Goal: Transaction & Acquisition: Purchase product/service

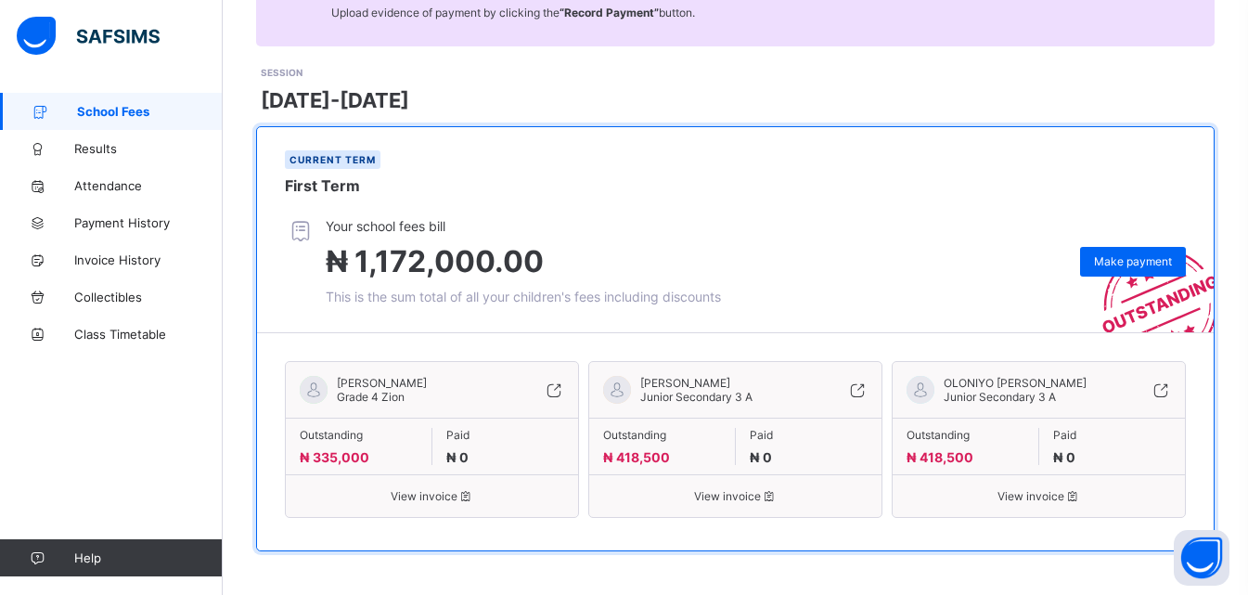
scroll to position [215, 0]
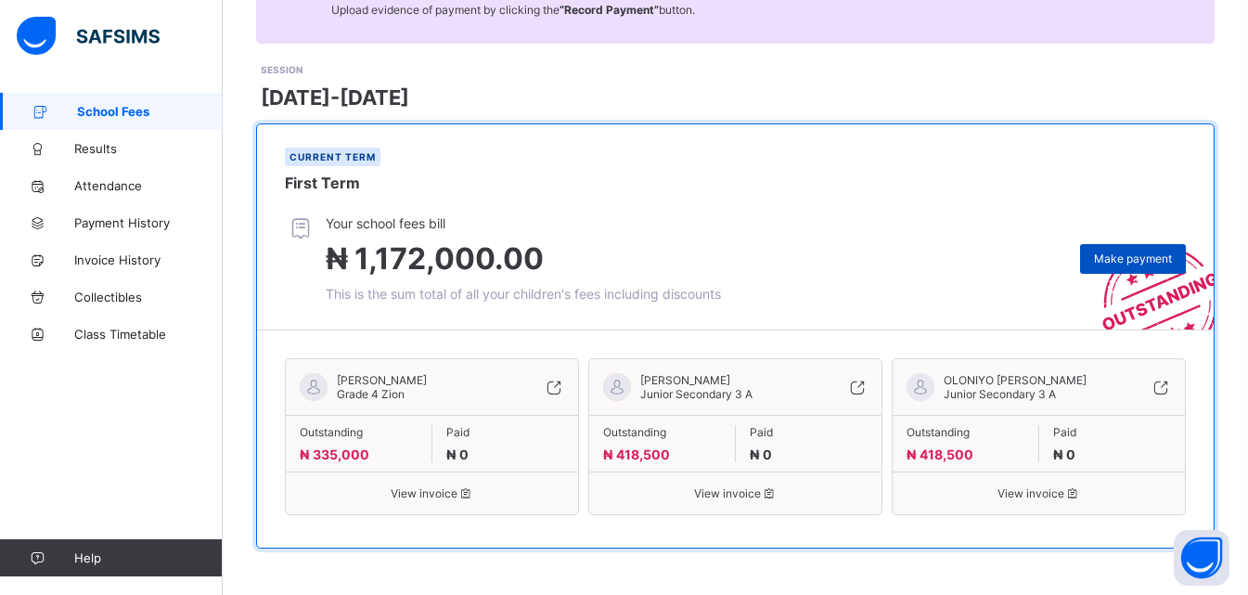
click at [1138, 262] on span "Make payment" at bounding box center [1133, 258] width 78 height 14
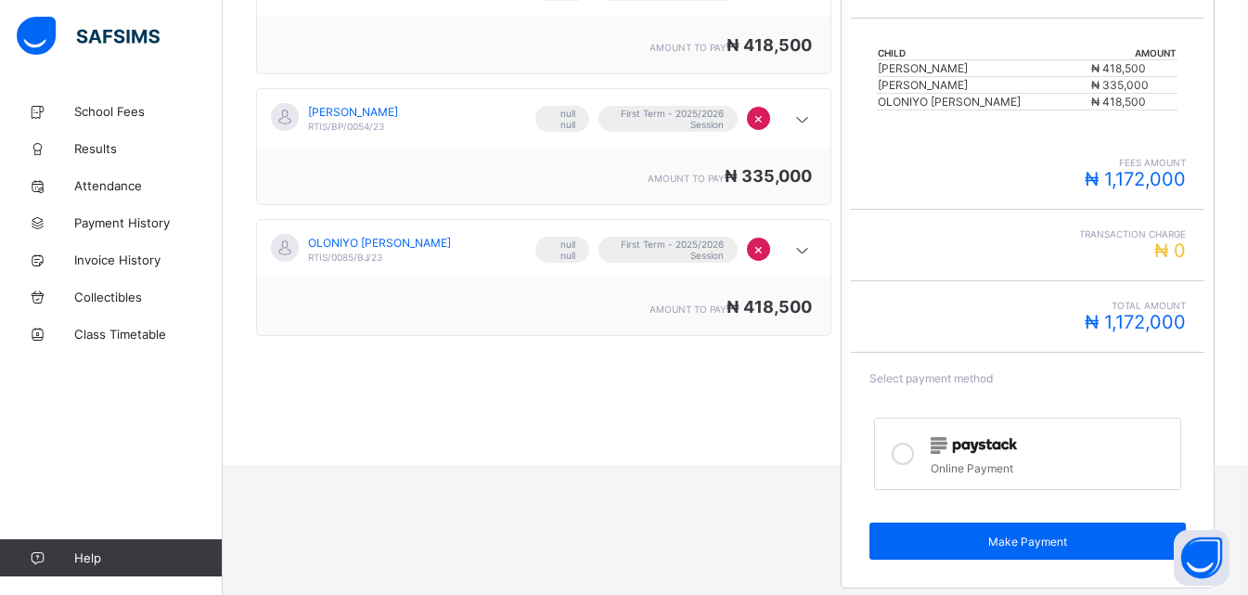
scroll to position [392, 0]
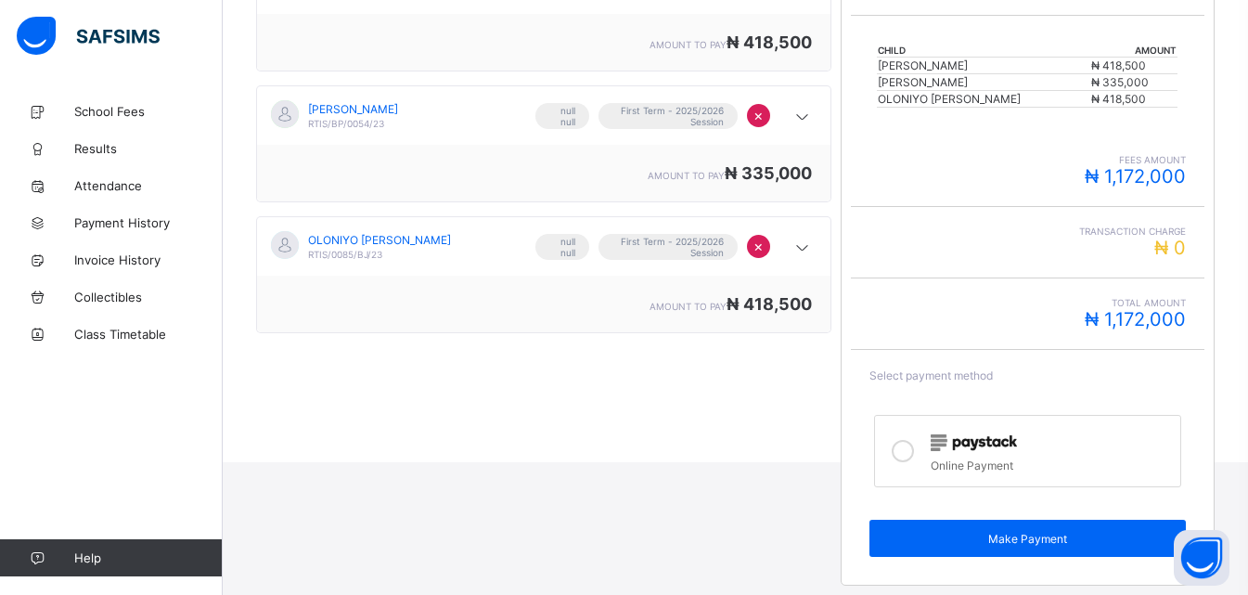
click at [910, 456] on icon at bounding box center [903, 451] width 22 height 22
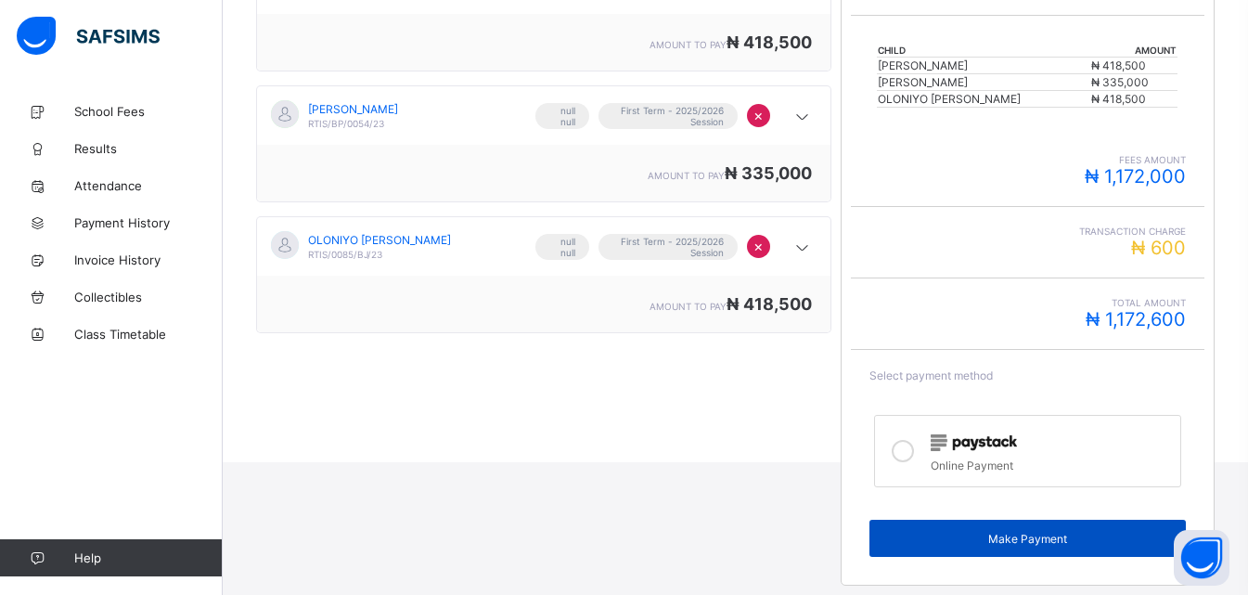
click at [1052, 546] on div "Make Payment" at bounding box center [1027, 538] width 316 height 37
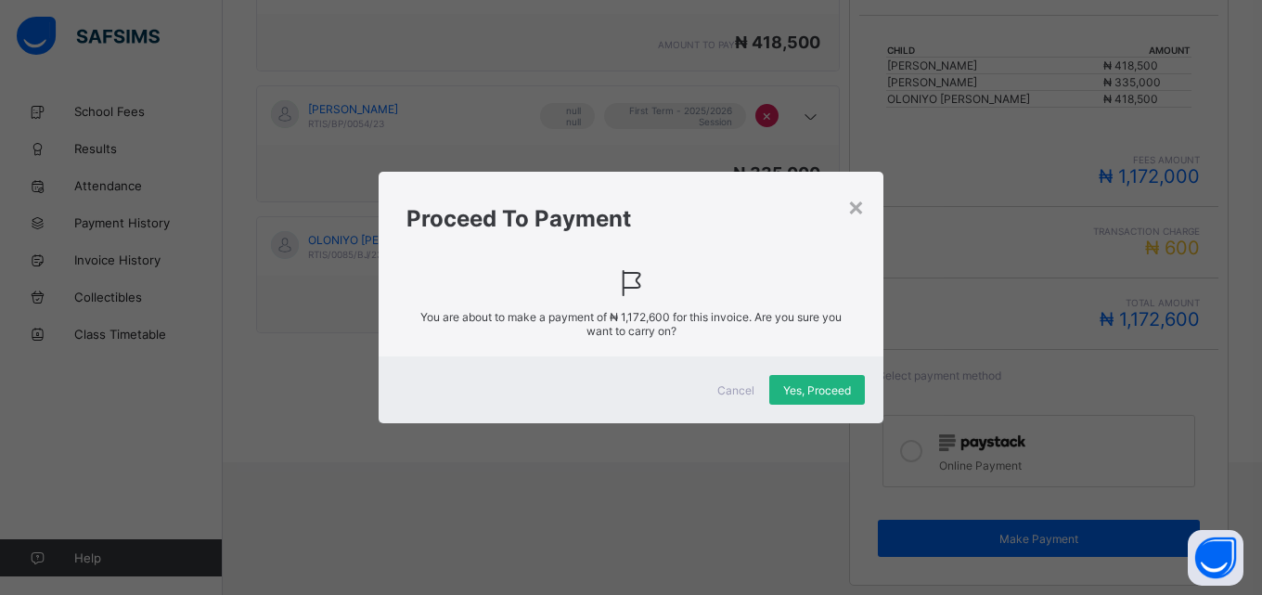
click at [838, 393] on span "Yes, Proceed" at bounding box center [817, 390] width 68 height 14
click at [840, 392] on div "Yes, Proceed" at bounding box center [817, 390] width 96 height 30
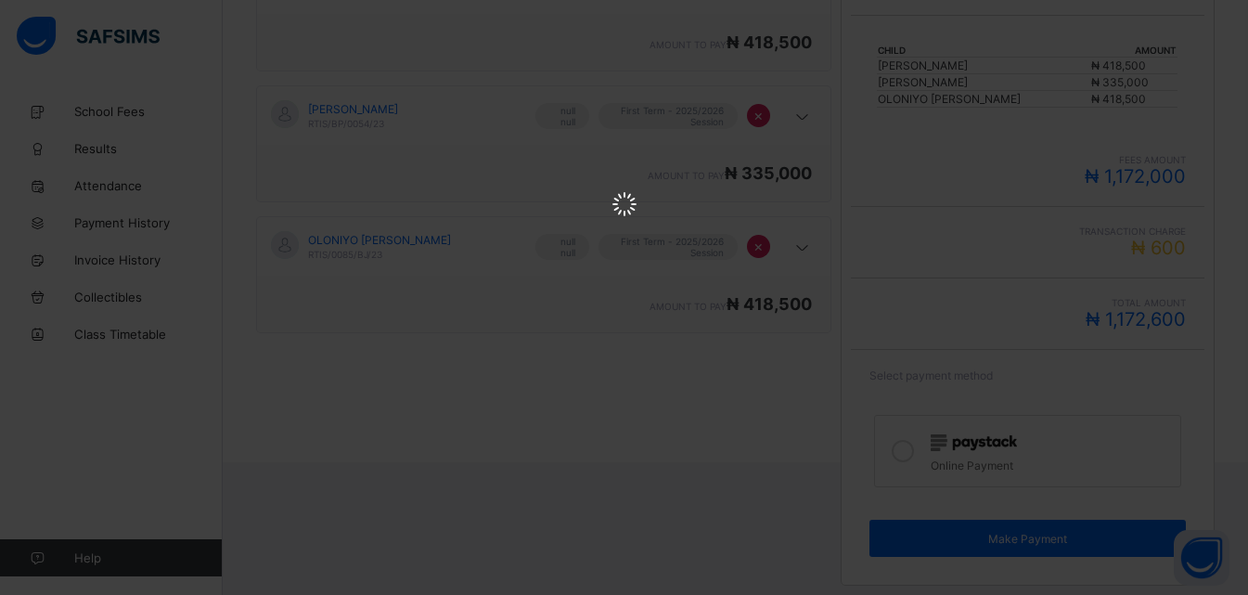
scroll to position [0, 0]
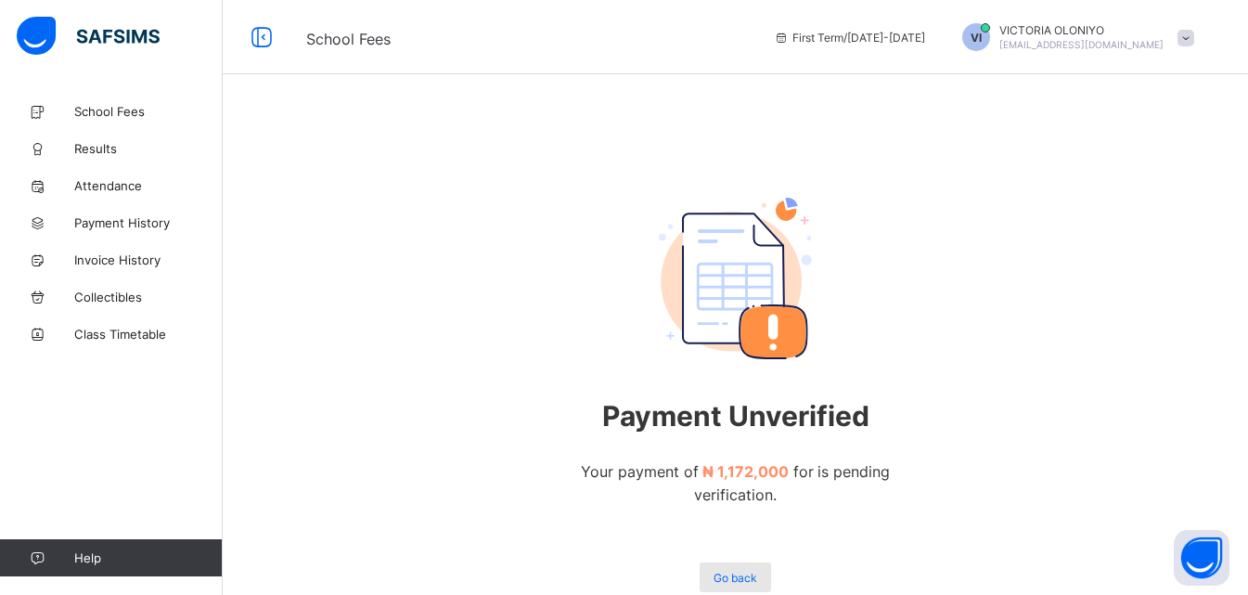
click at [757, 571] on span "Go back" at bounding box center [736, 578] width 44 height 14
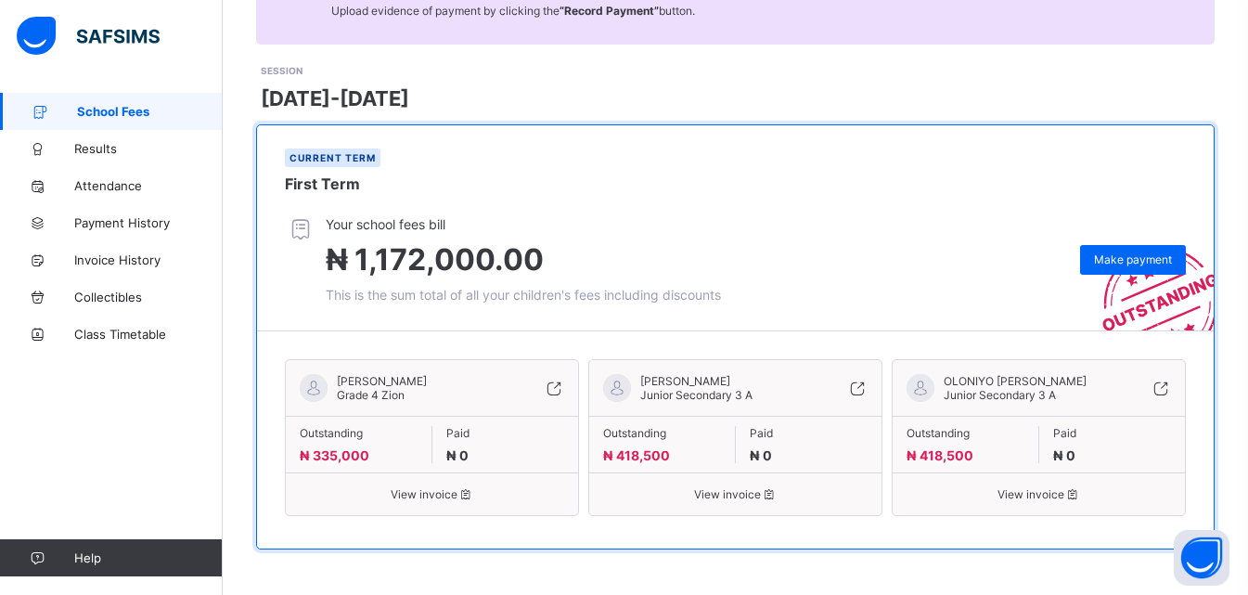
scroll to position [215, 0]
click at [421, 491] on span "View invoice" at bounding box center [432, 493] width 264 height 14
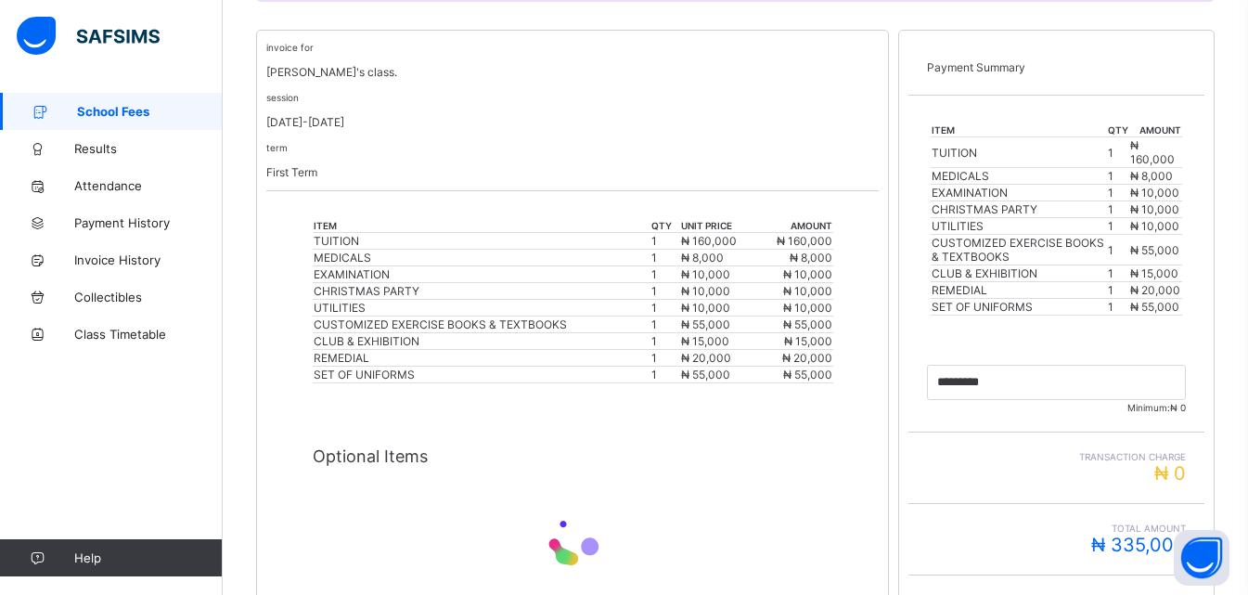
scroll to position [624, 0]
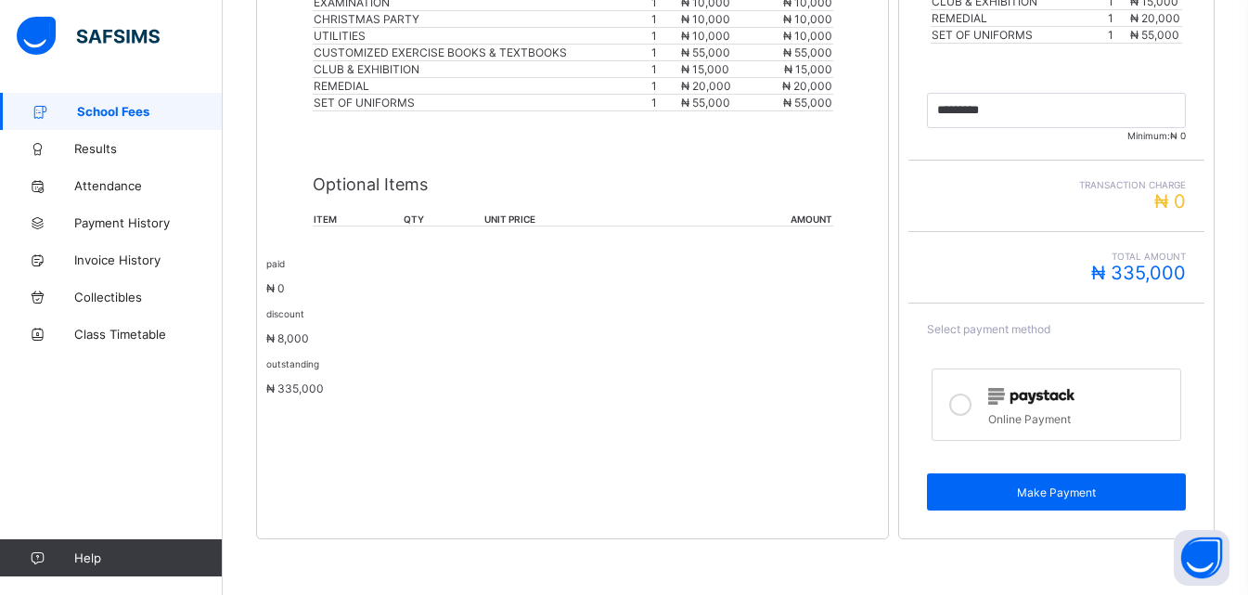
click at [969, 409] on icon at bounding box center [960, 404] width 22 height 22
click at [1021, 492] on span "Make Payment" at bounding box center [1056, 492] width 231 height 14
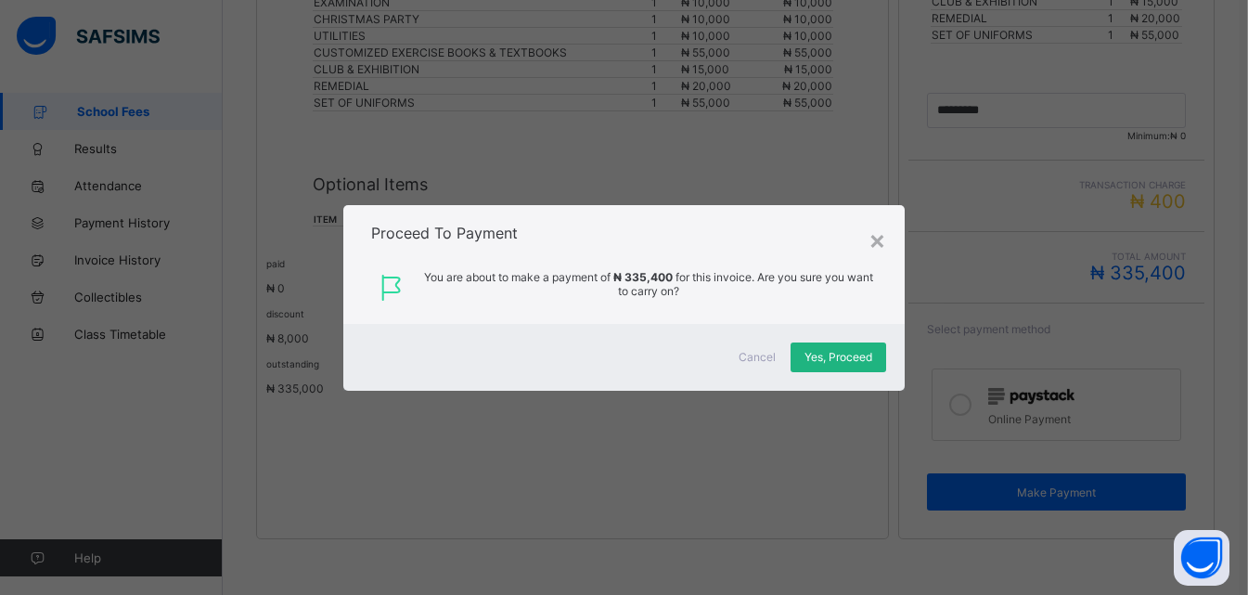
click at [825, 363] on span "Yes, Proceed" at bounding box center [838, 357] width 68 height 14
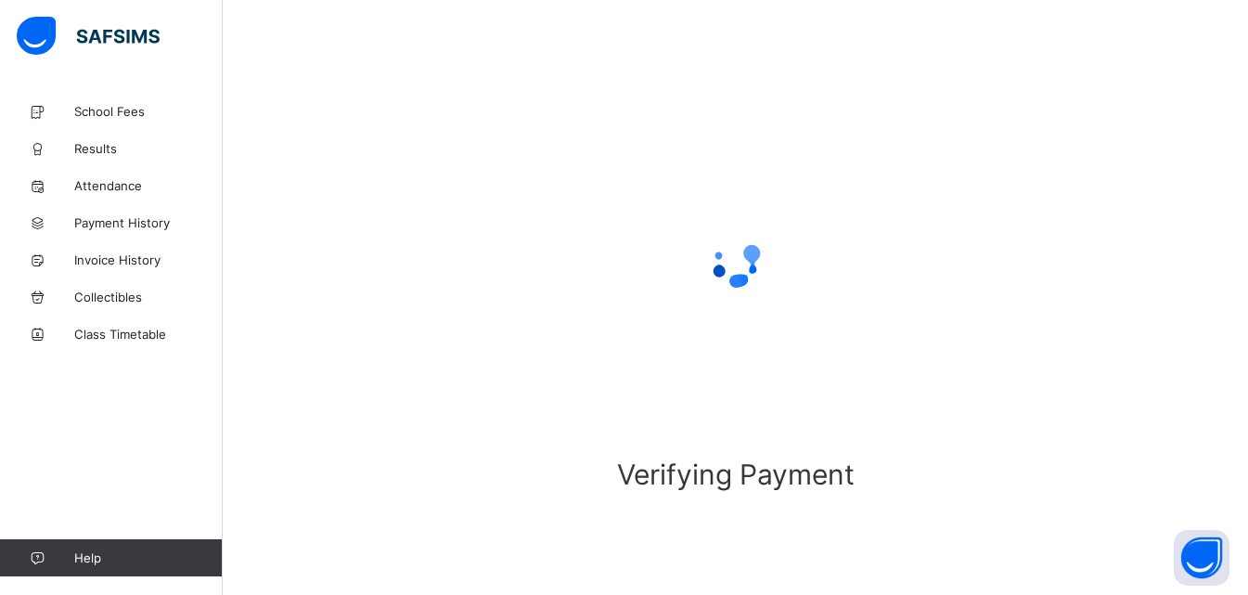
scroll to position [114, 0]
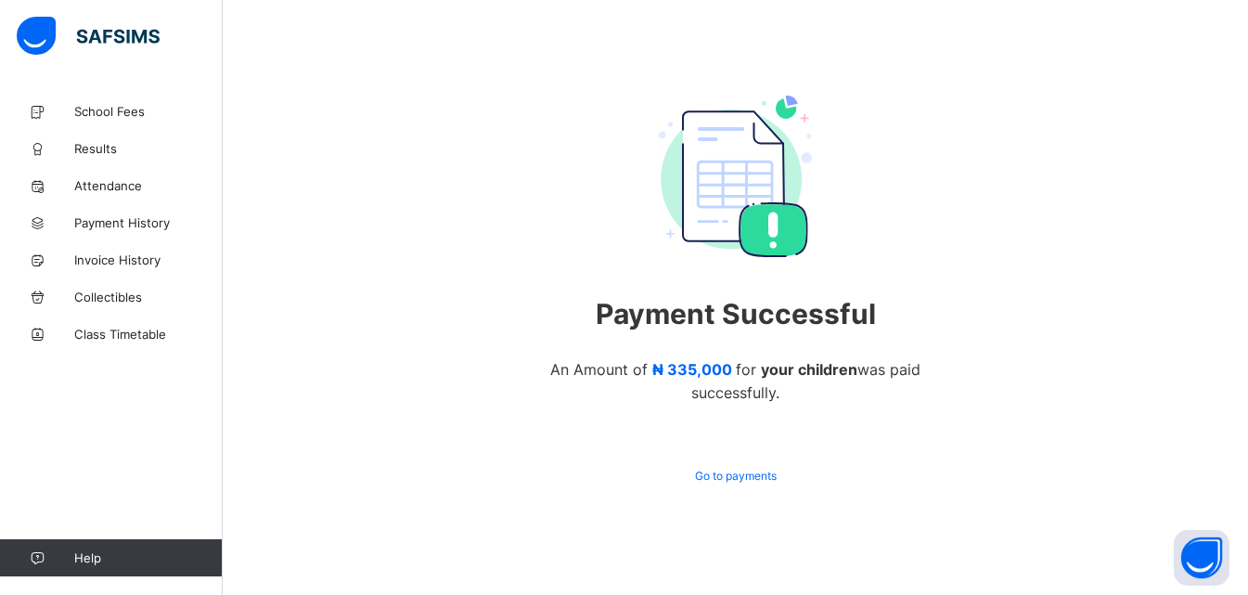
scroll to position [104, 0]
click at [771, 476] on span "Go to payments" at bounding box center [736, 476] width 82 height 14
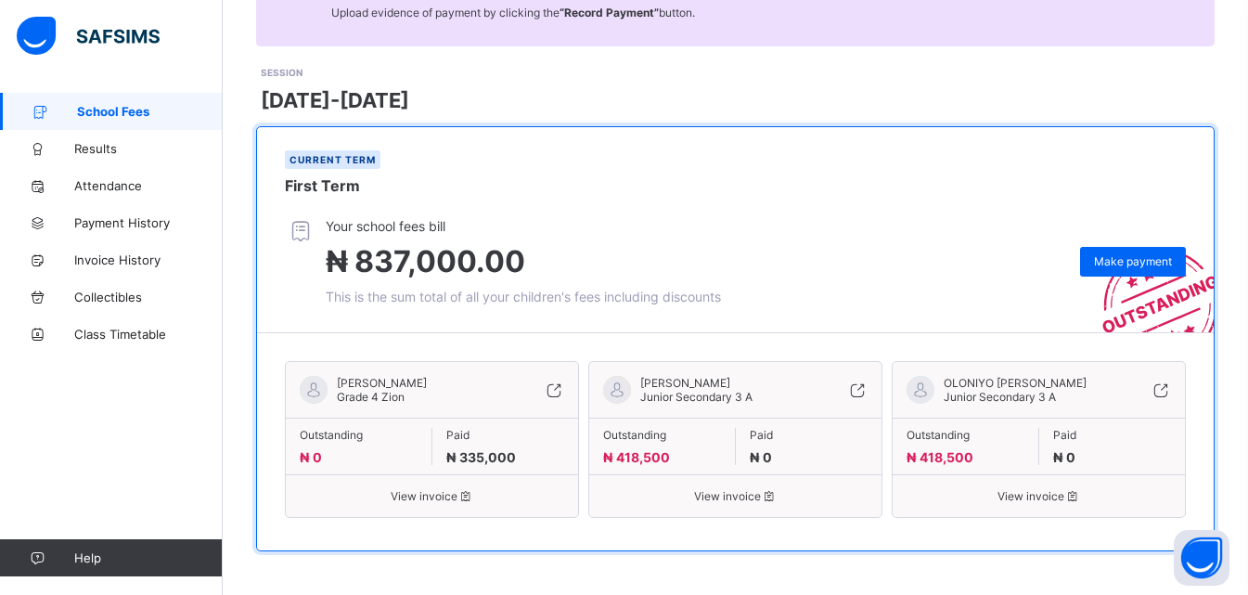
scroll to position [215, 0]
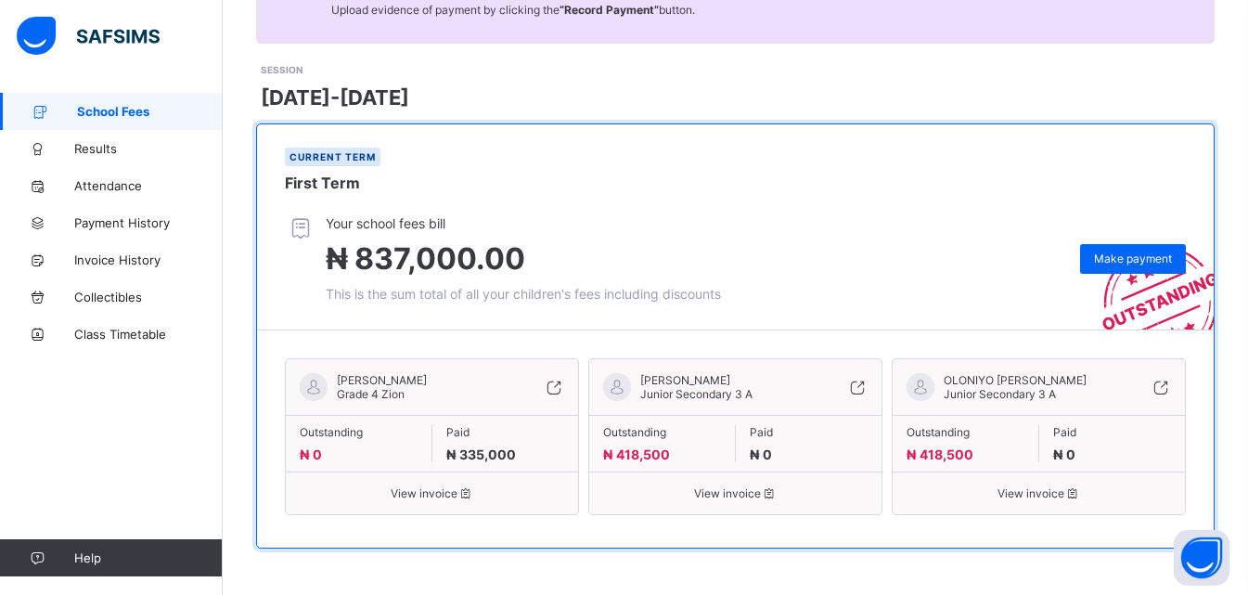
click at [733, 493] on span "View invoice" at bounding box center [735, 493] width 264 height 14
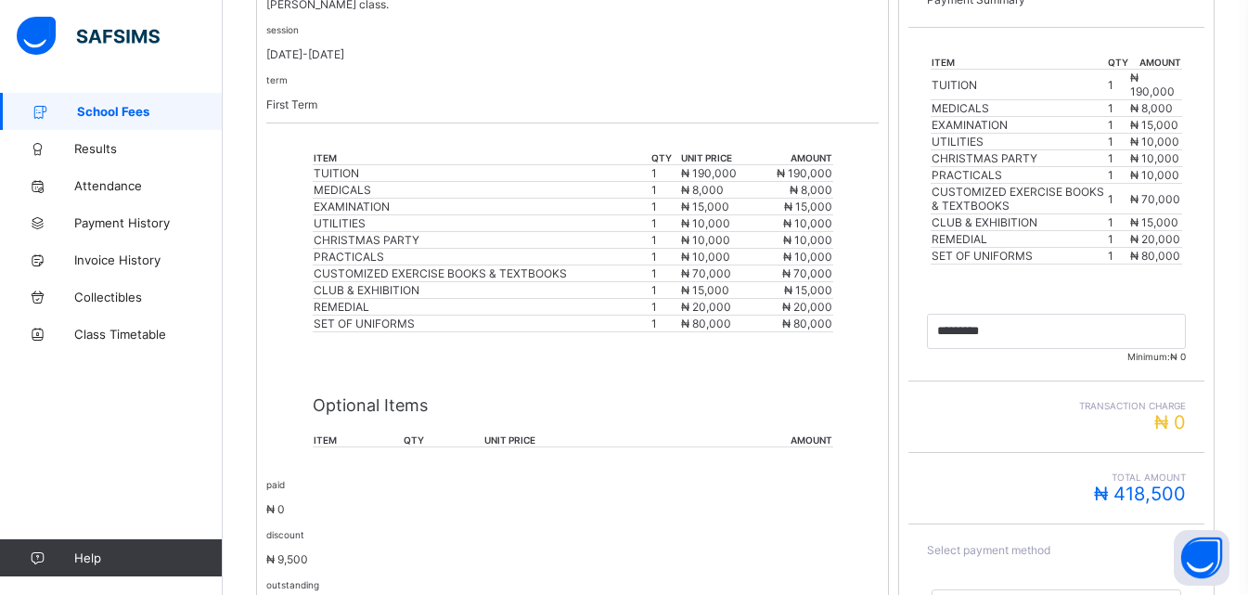
scroll to position [640, 0]
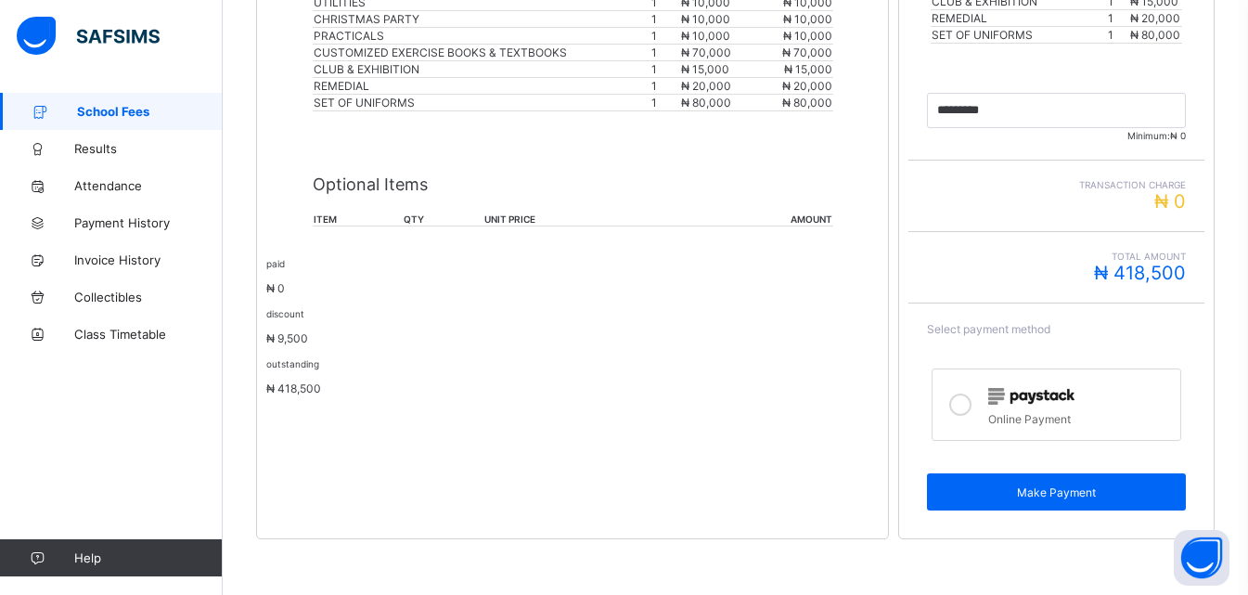
click at [972, 402] on icon at bounding box center [960, 404] width 22 height 22
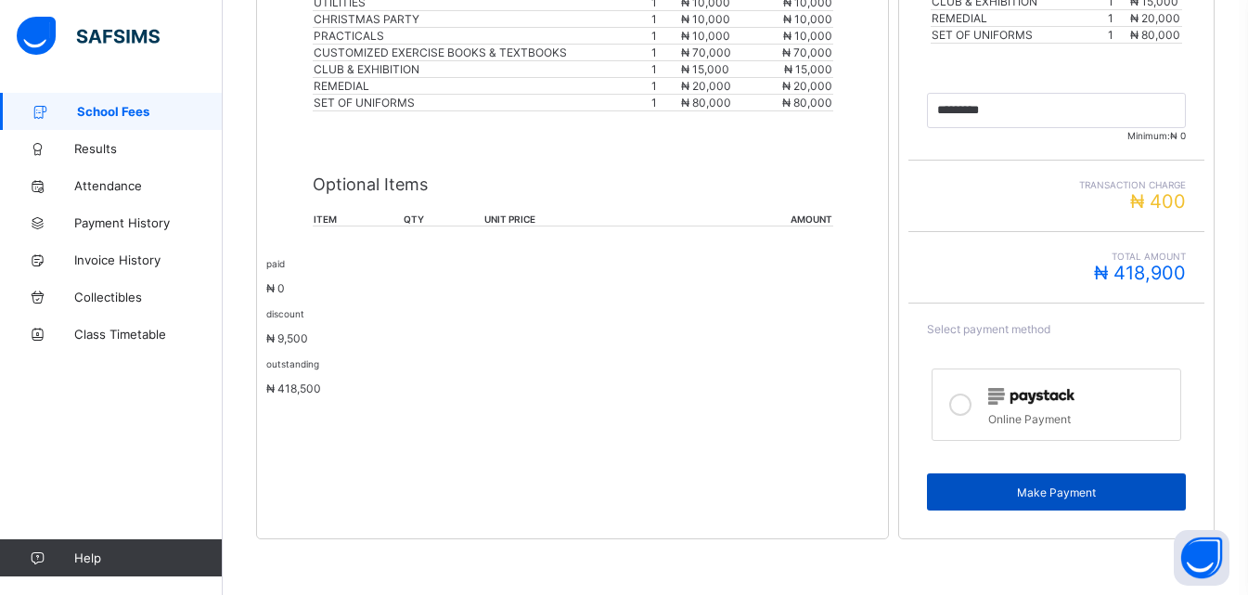
click at [1046, 492] on span "Make Payment" at bounding box center [1056, 492] width 231 height 14
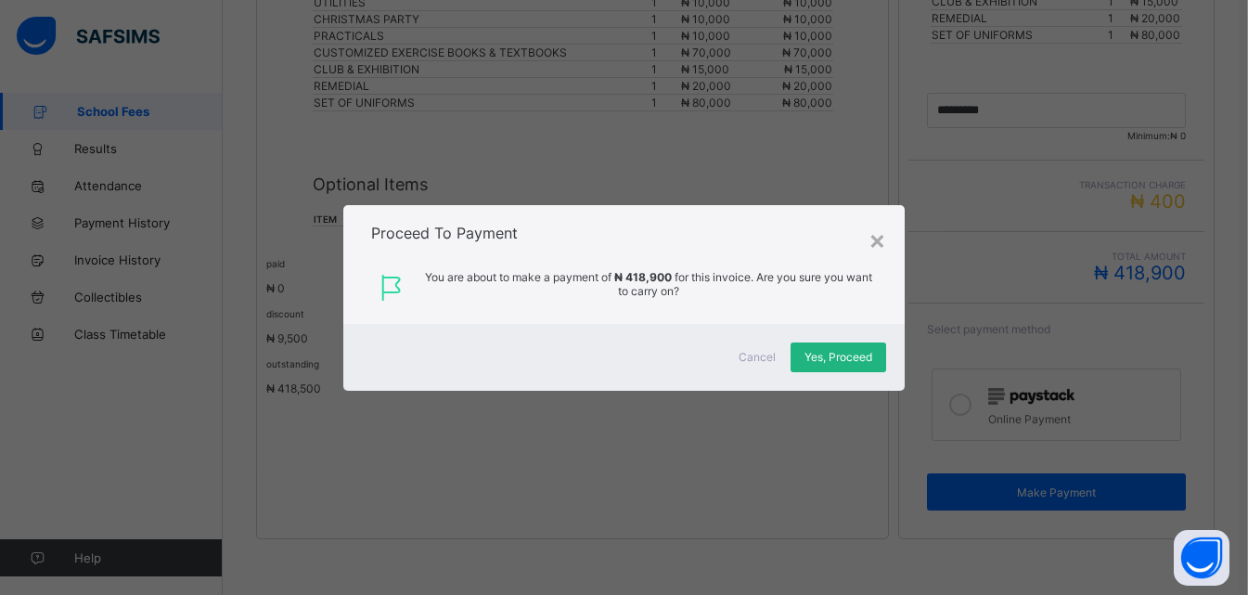
click at [855, 353] on span "Yes, Proceed" at bounding box center [838, 357] width 68 height 14
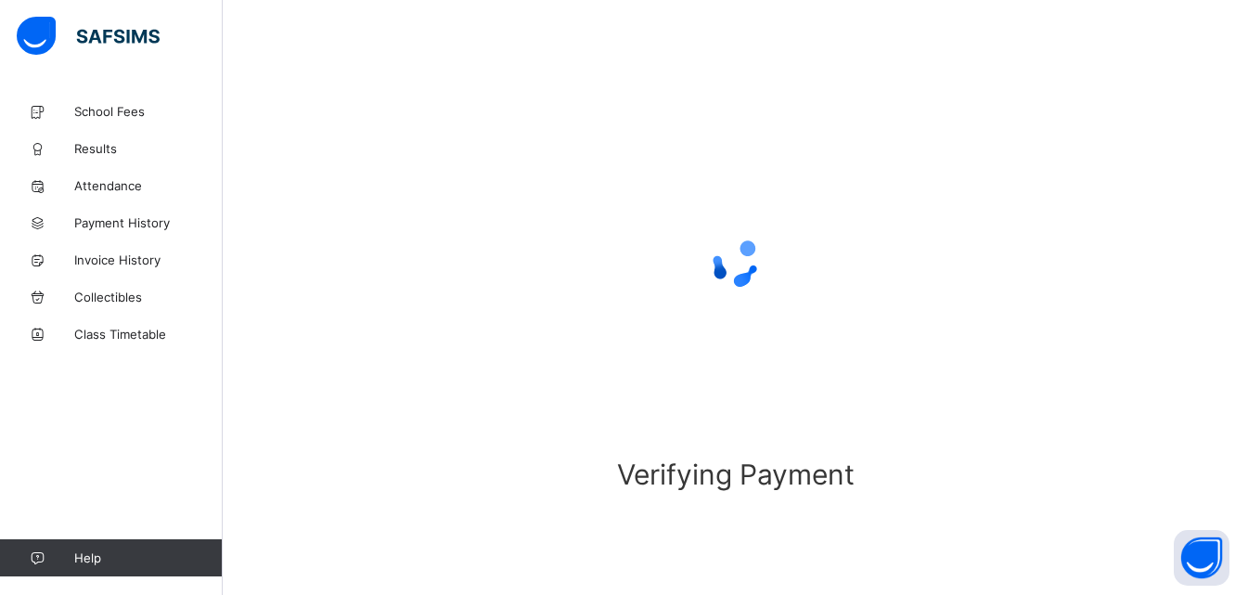
scroll to position [114, 0]
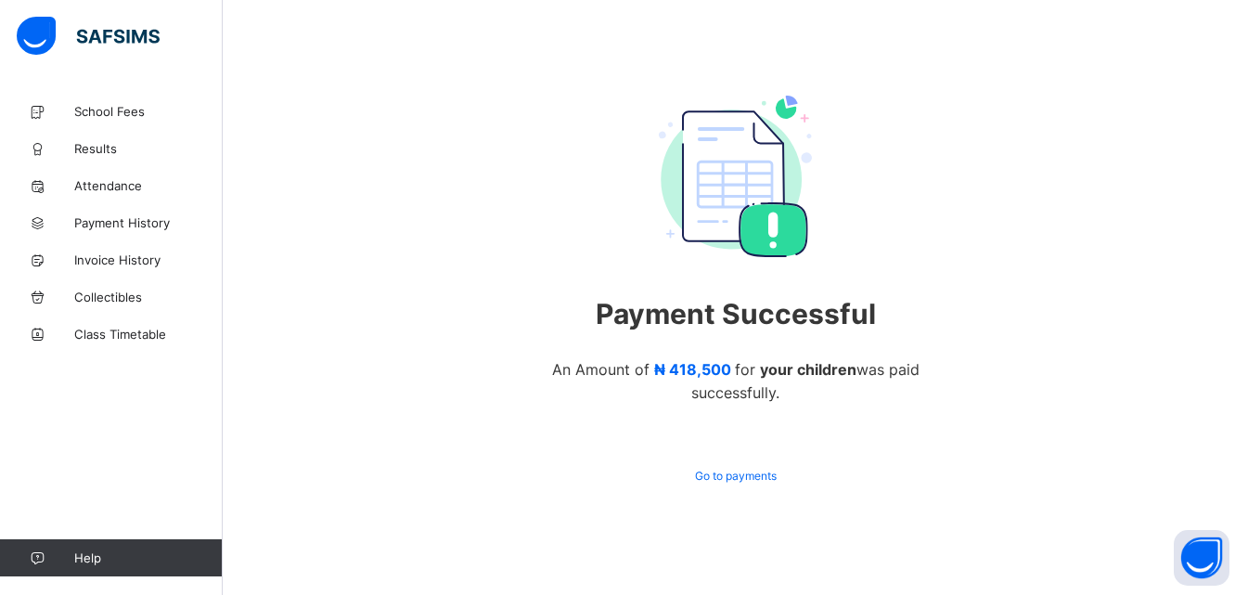
scroll to position [104, 0]
click at [113, 149] on span "Results" at bounding box center [148, 148] width 148 height 15
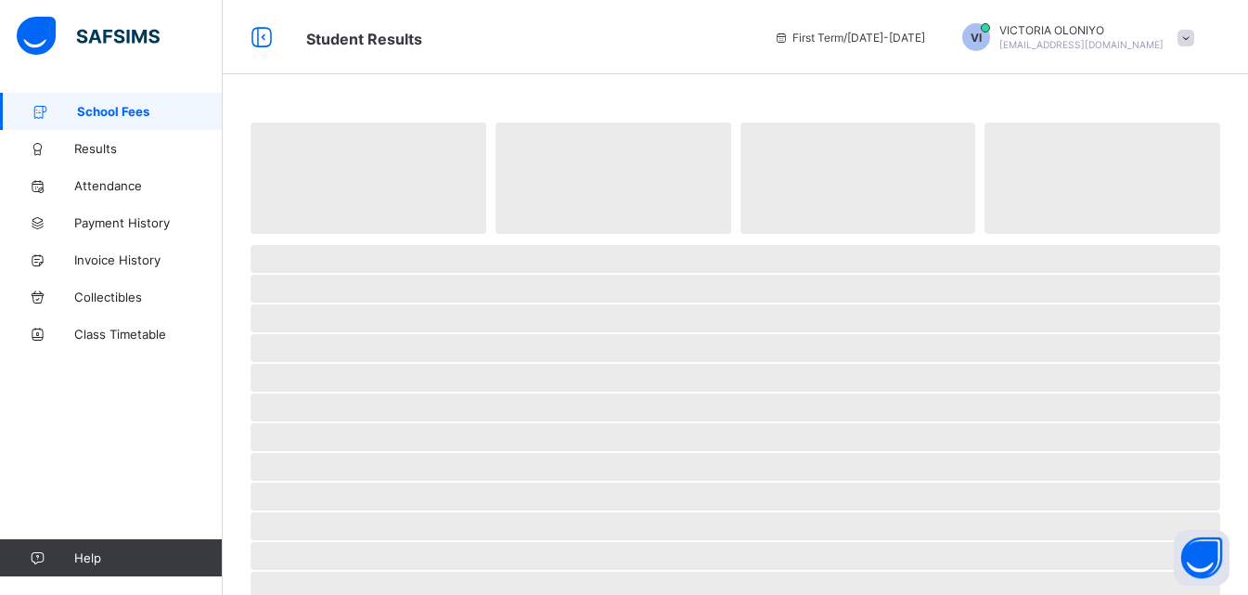
click at [152, 114] on span "School Fees" at bounding box center [150, 111] width 146 height 15
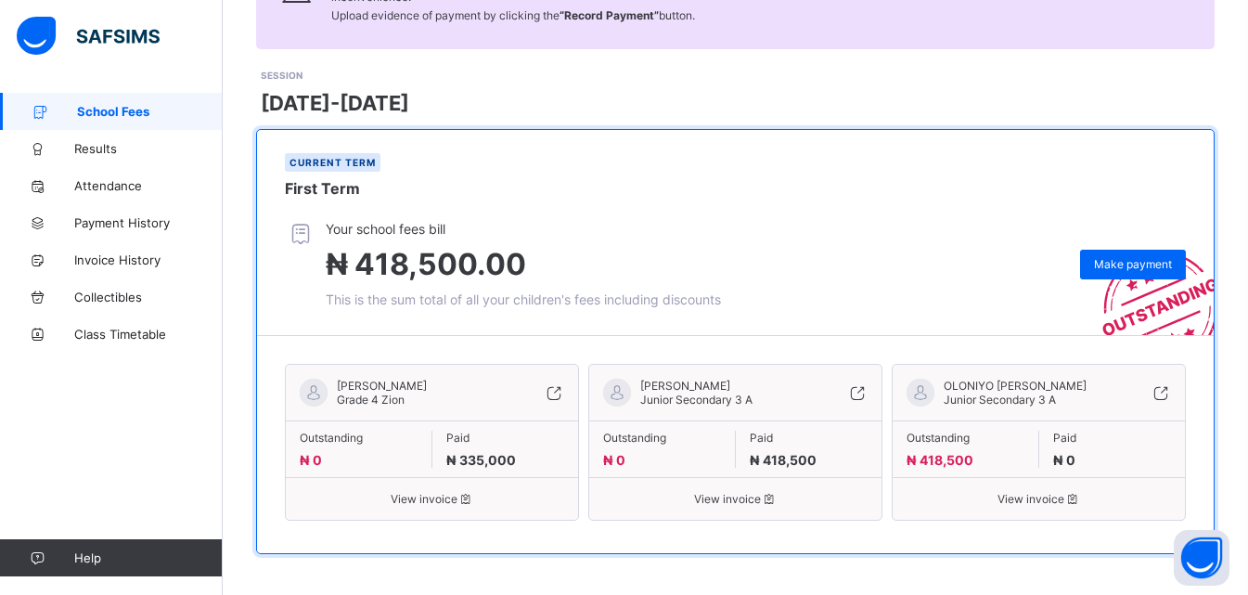
scroll to position [215, 0]
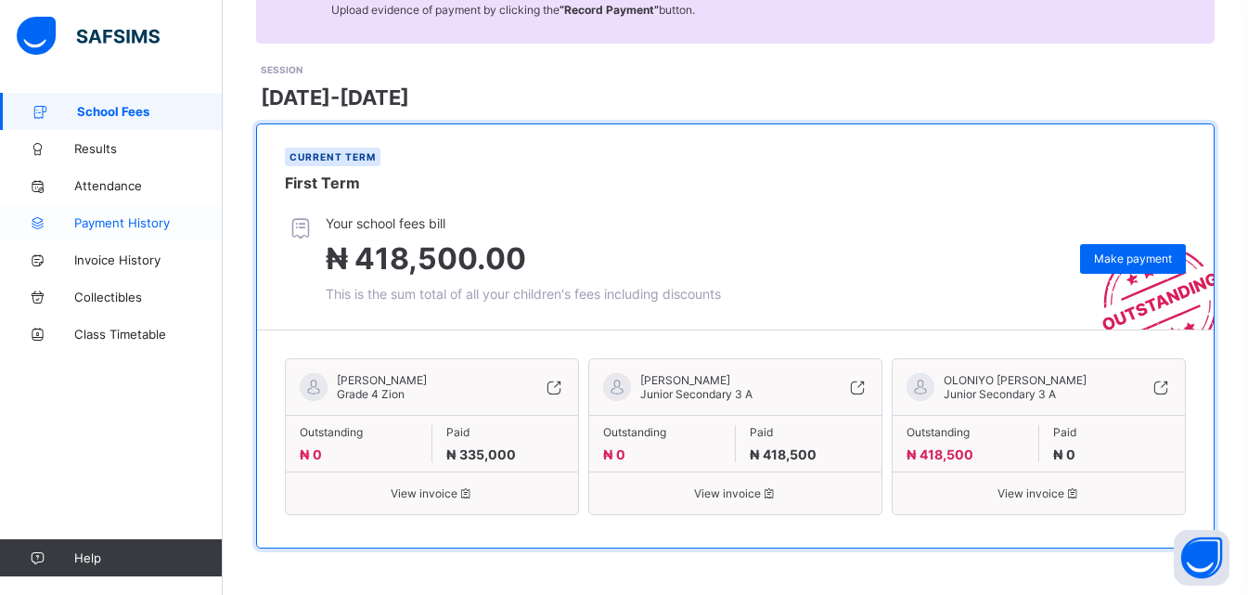
click at [147, 222] on span "Payment History" at bounding box center [148, 222] width 148 height 15
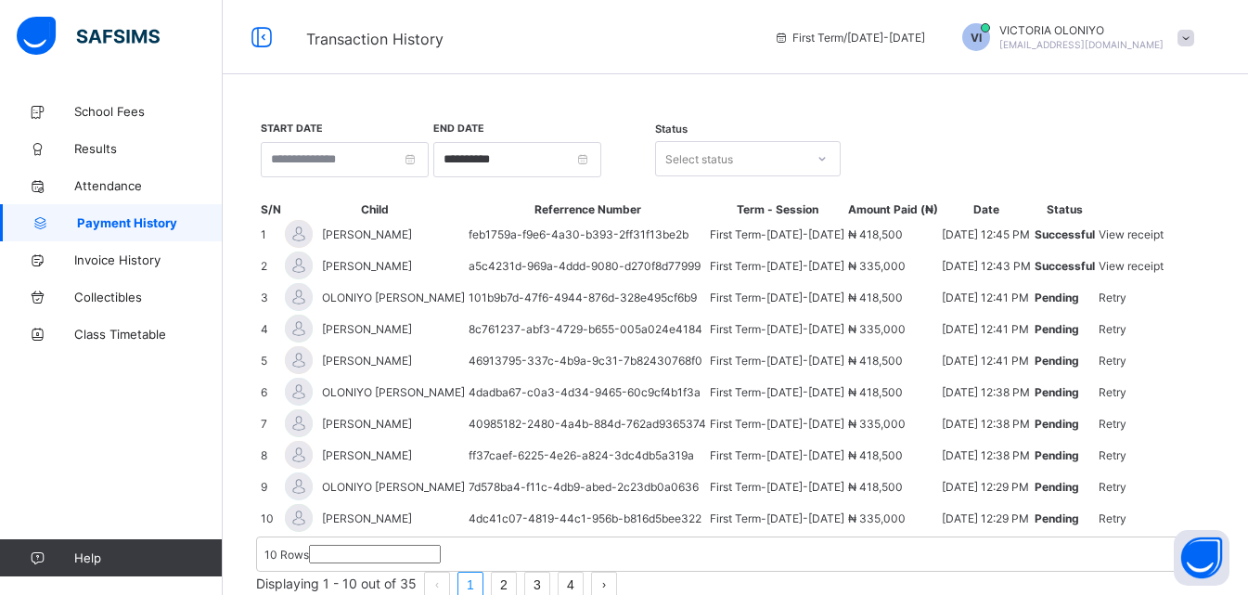
click at [1164, 241] on span "View receipt" at bounding box center [1131, 234] width 65 height 14
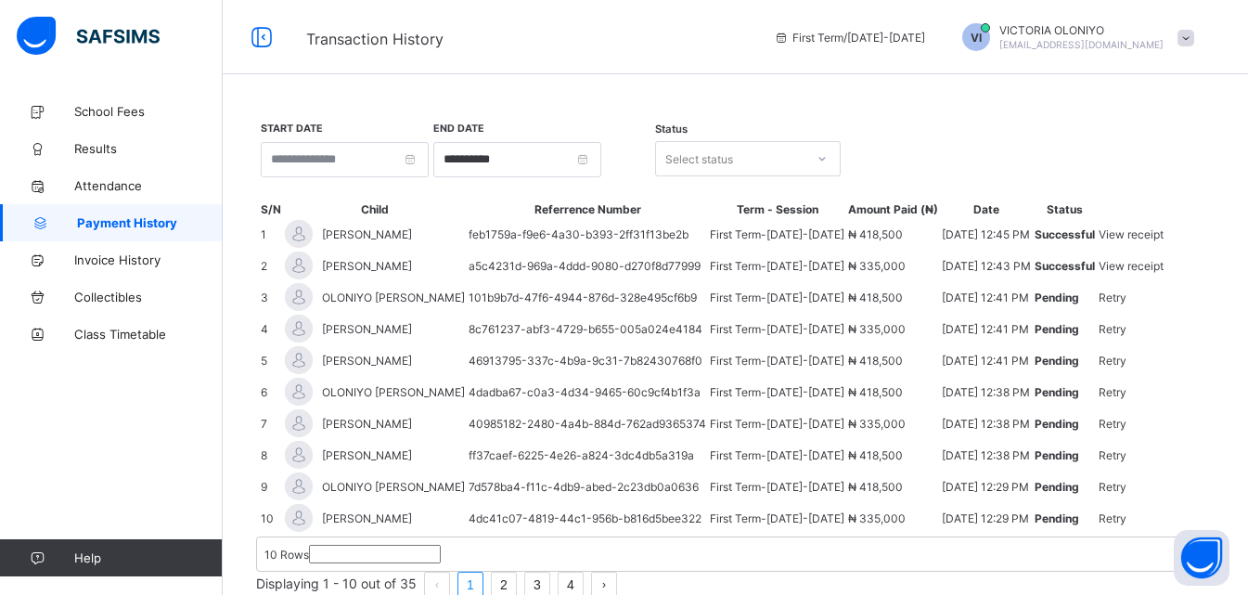
click at [1156, 273] on span "View receipt" at bounding box center [1131, 266] width 65 height 14
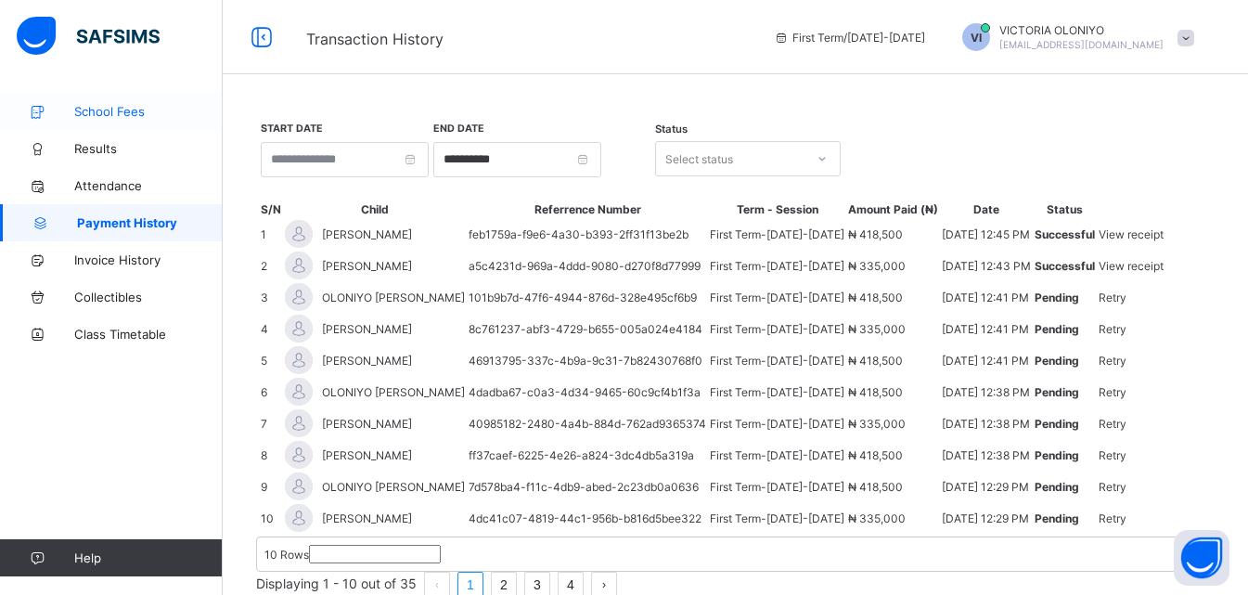
click at [135, 109] on span "School Fees" at bounding box center [148, 111] width 148 height 15
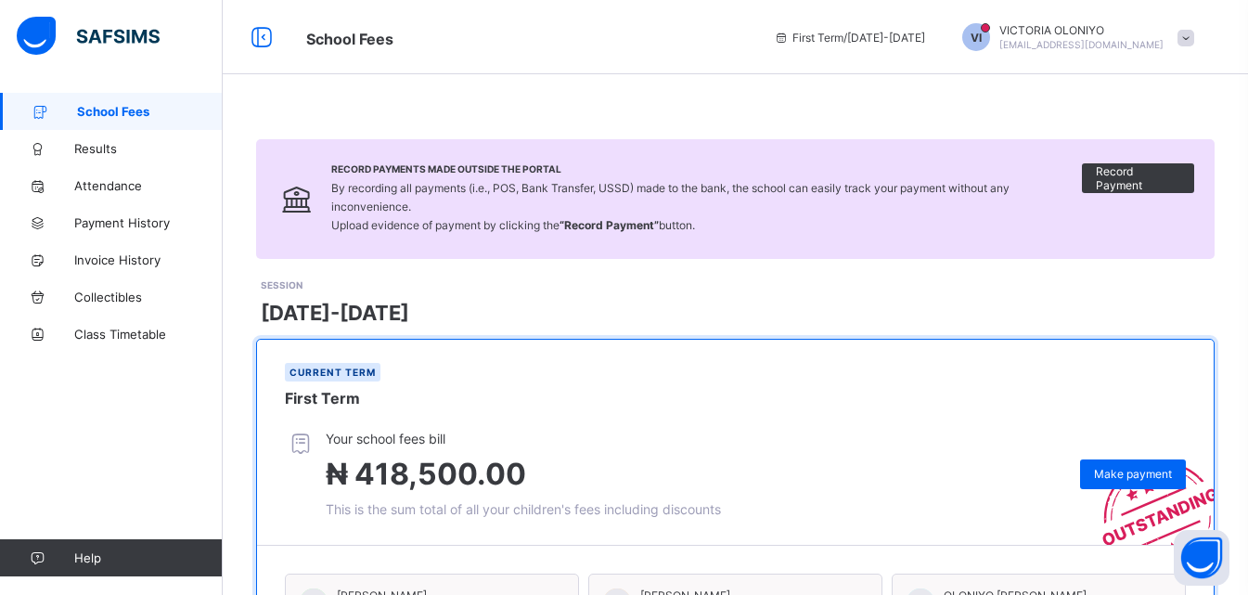
click at [594, 254] on div "Record Payments Made Outside the Portal By recording all payments (i.e., POS, B…" at bounding box center [735, 199] width 959 height 120
